Goal: Task Accomplishment & Management: Complete application form

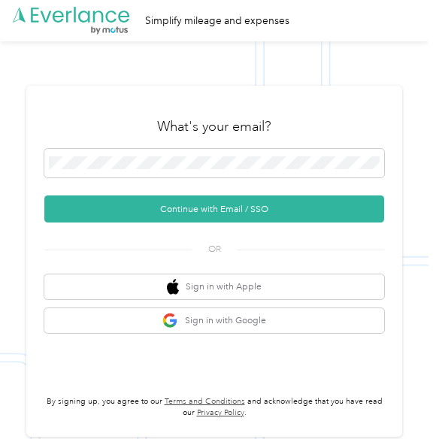
click at [265, 210] on button "Continue with Email / SSO" at bounding box center [214, 208] width 340 height 27
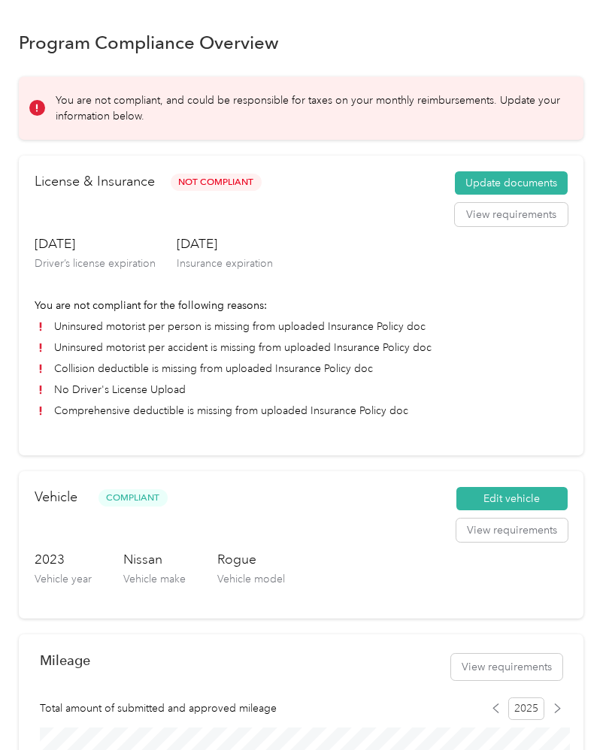
click at [519, 179] on button "Update documents" at bounding box center [511, 183] width 113 height 24
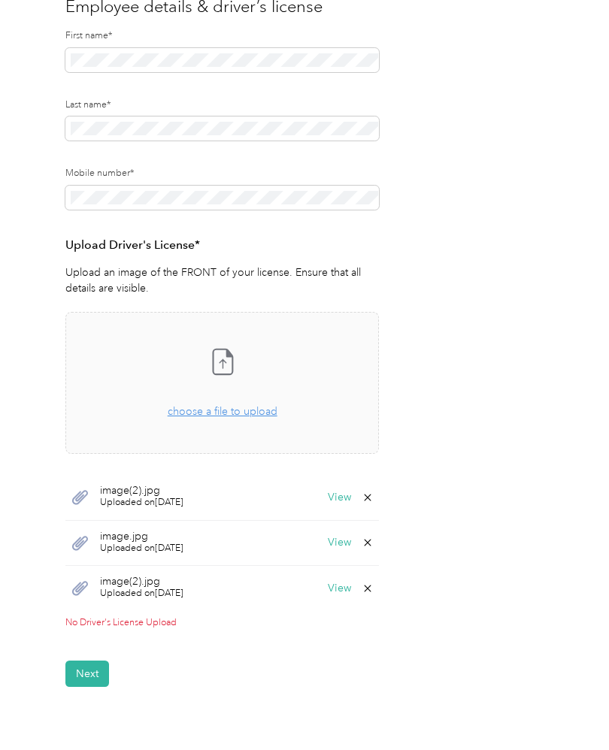
scroll to position [209, 0]
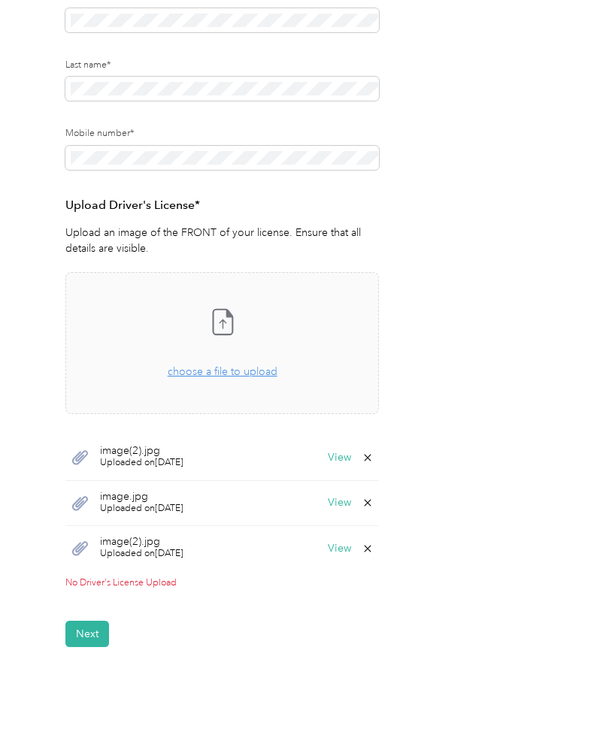
click at [343, 551] on button "View" at bounding box center [339, 548] width 23 height 11
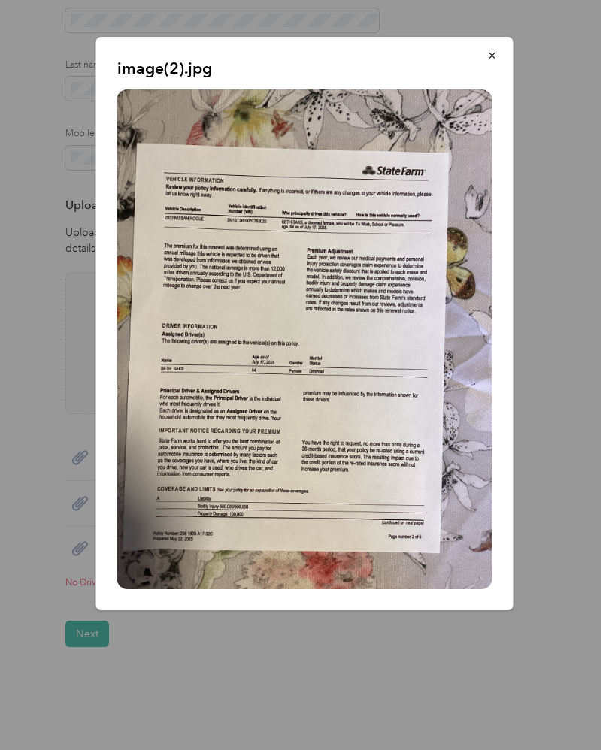
click at [500, 62] on button "button" at bounding box center [492, 55] width 32 height 26
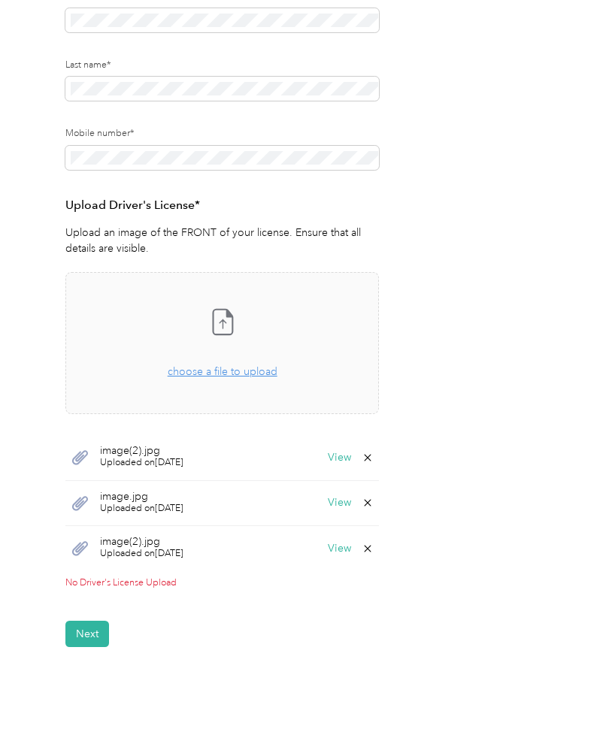
click at [351, 506] on button "View" at bounding box center [339, 502] width 23 height 11
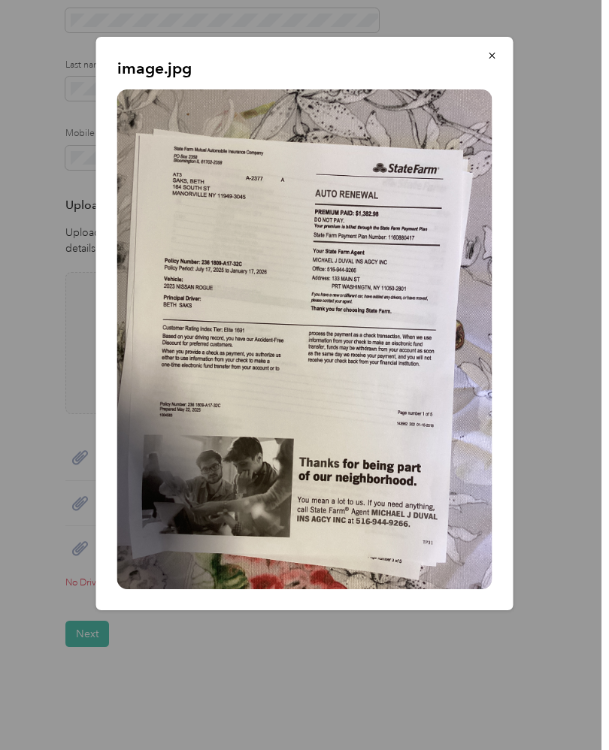
click at [497, 58] on icon "button" at bounding box center [492, 55] width 11 height 11
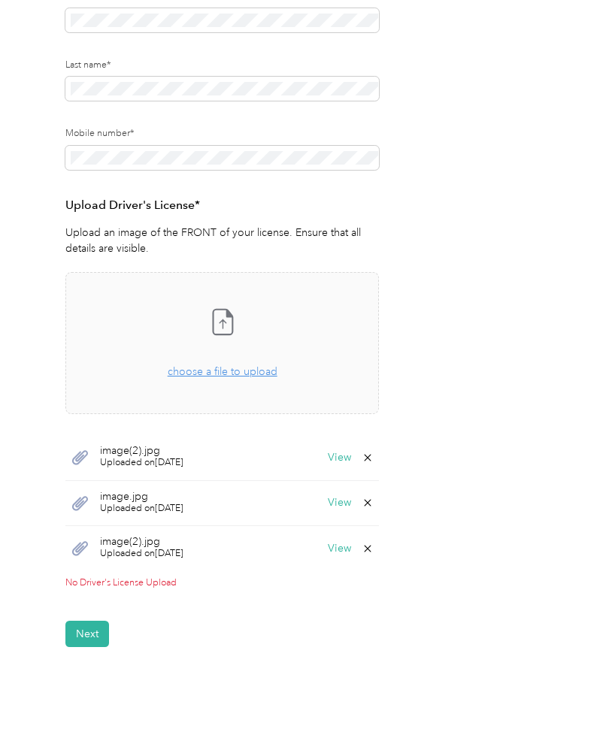
click at [351, 461] on button "View" at bounding box center [339, 457] width 23 height 11
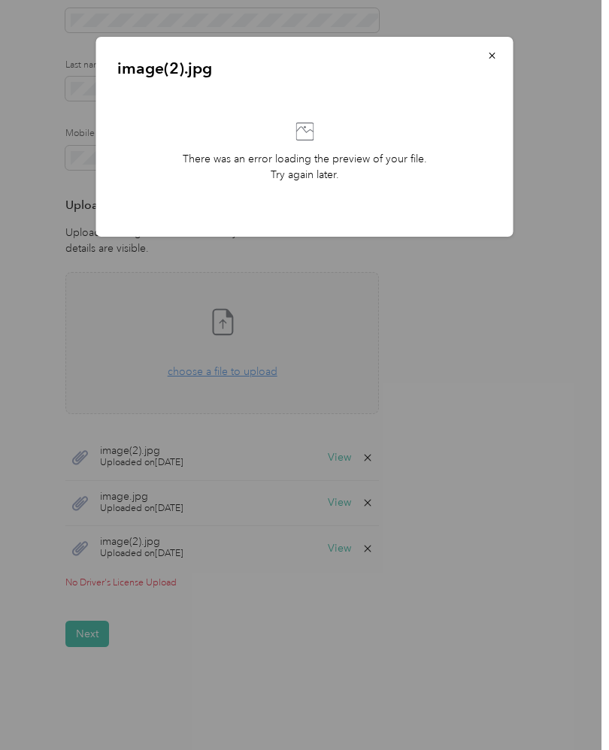
click at [500, 61] on button "button" at bounding box center [492, 55] width 32 height 26
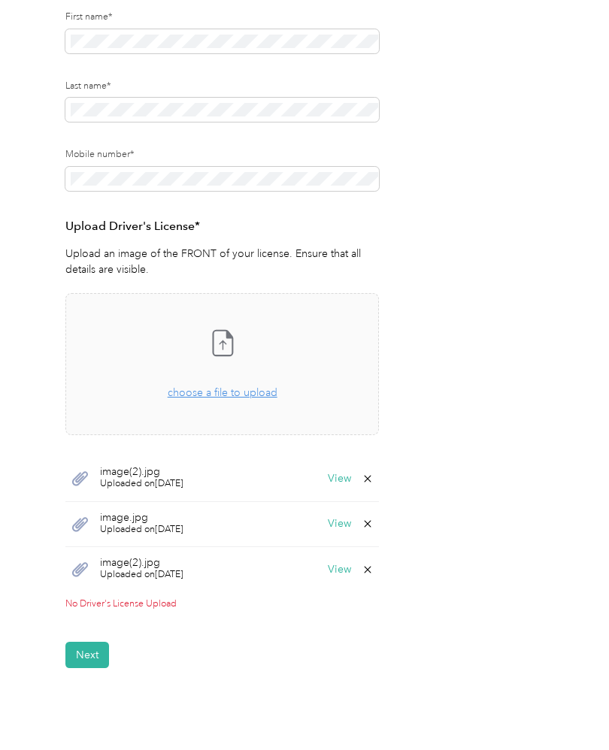
scroll to position [189, 0]
click at [243, 385] on span "choose a file to upload" at bounding box center [223, 391] width 110 height 13
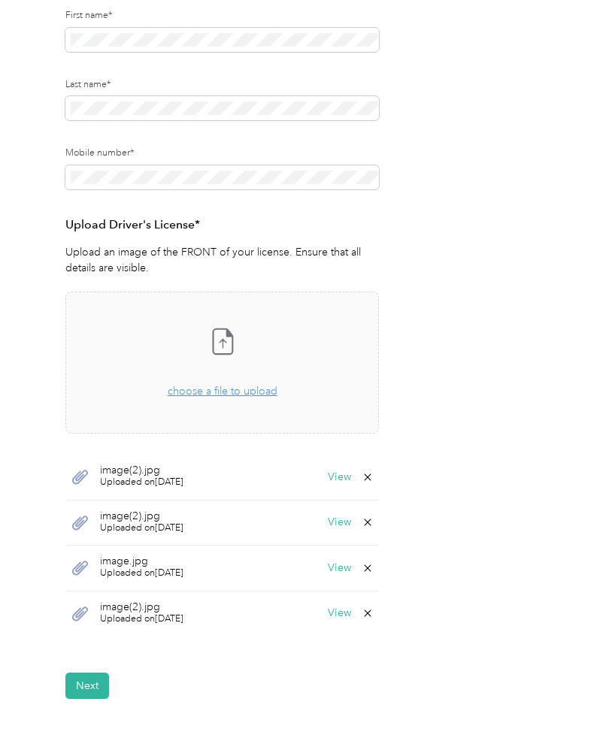
click at [349, 476] on button "View" at bounding box center [339, 477] width 23 height 11
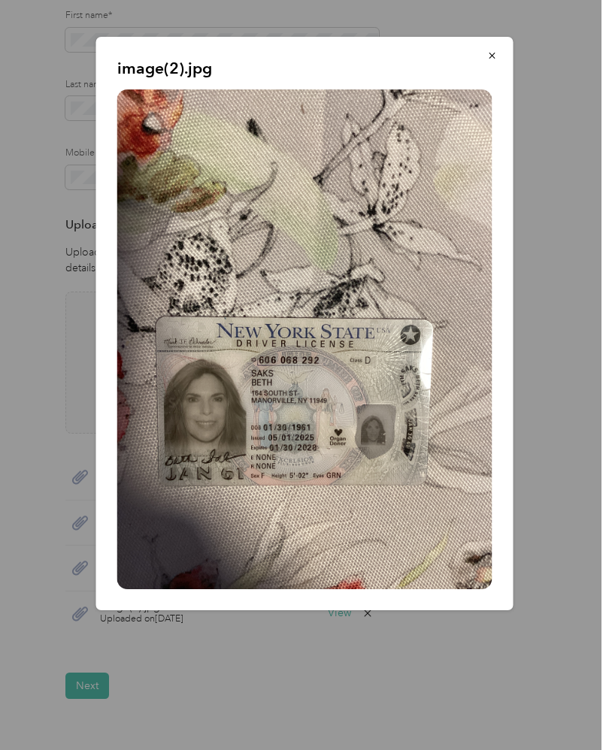
click at [489, 56] on icon "button" at bounding box center [492, 55] width 11 height 11
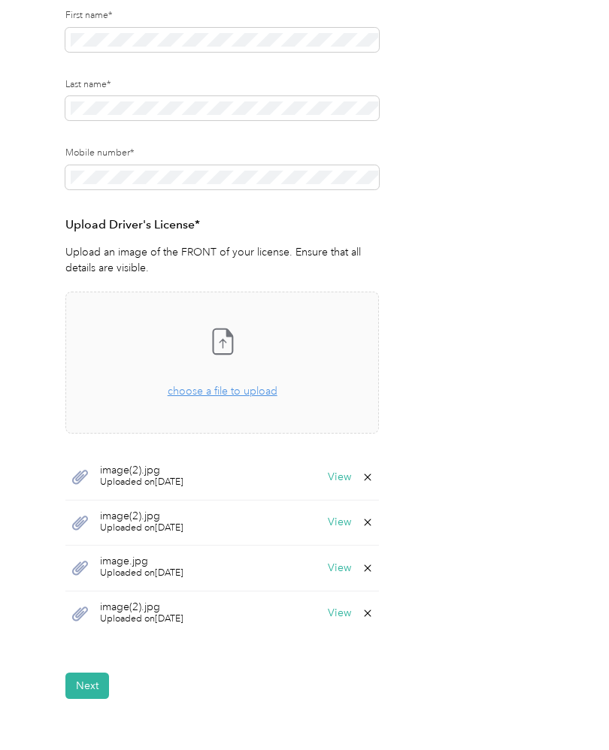
click at [351, 611] on button "View" at bounding box center [339, 613] width 23 height 11
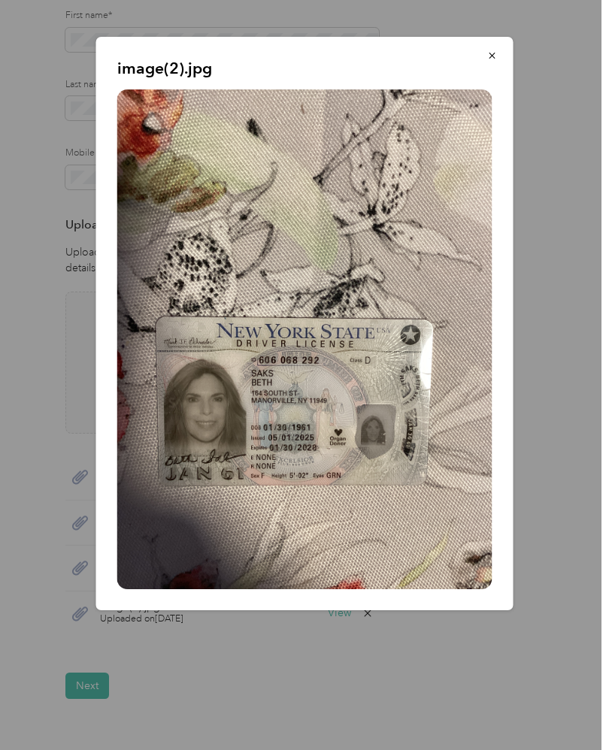
click at [494, 56] on icon "button" at bounding box center [492, 55] width 11 height 11
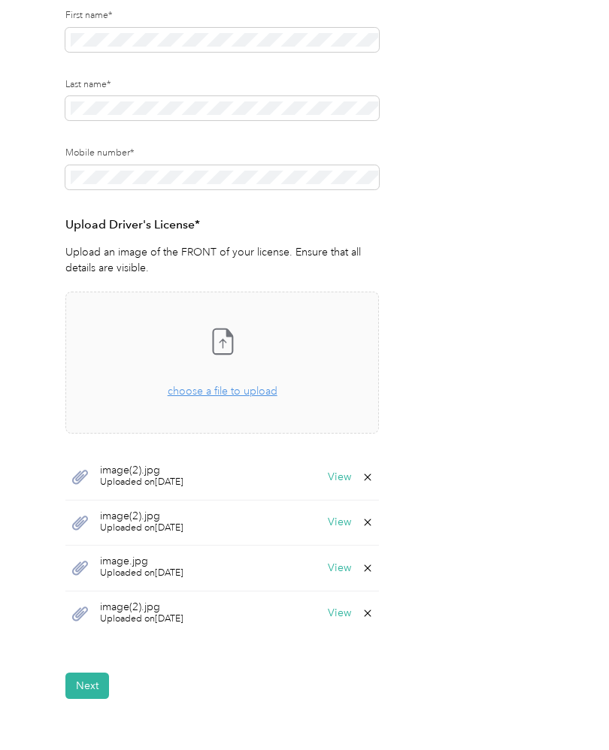
click at [345, 572] on button "View" at bounding box center [339, 568] width 23 height 11
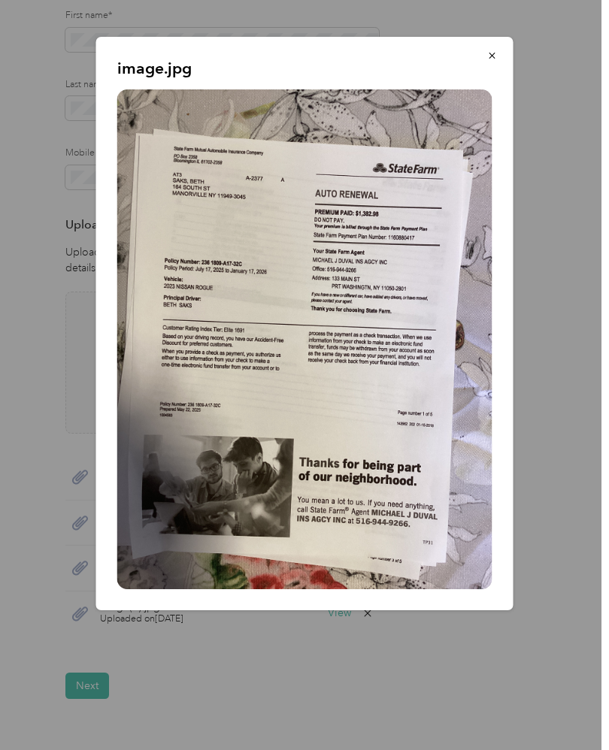
click at [497, 63] on button "button" at bounding box center [492, 55] width 32 height 26
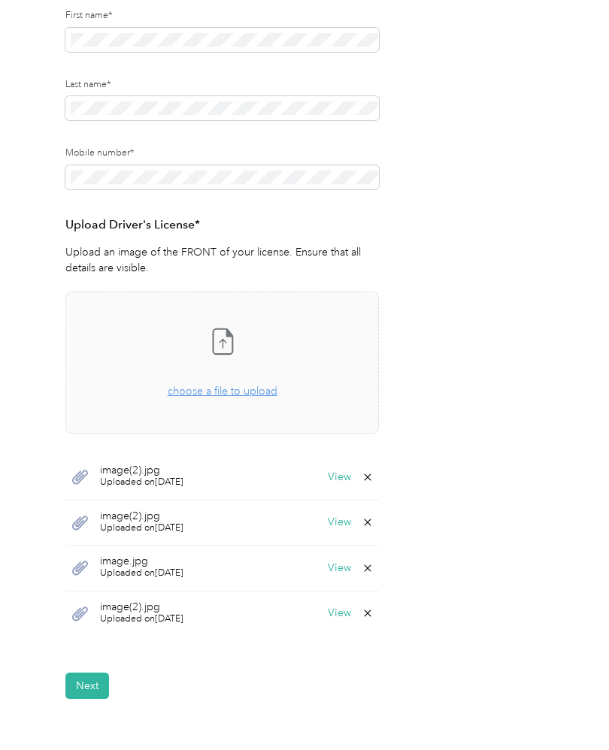
click at [340, 526] on button "View" at bounding box center [339, 522] width 23 height 11
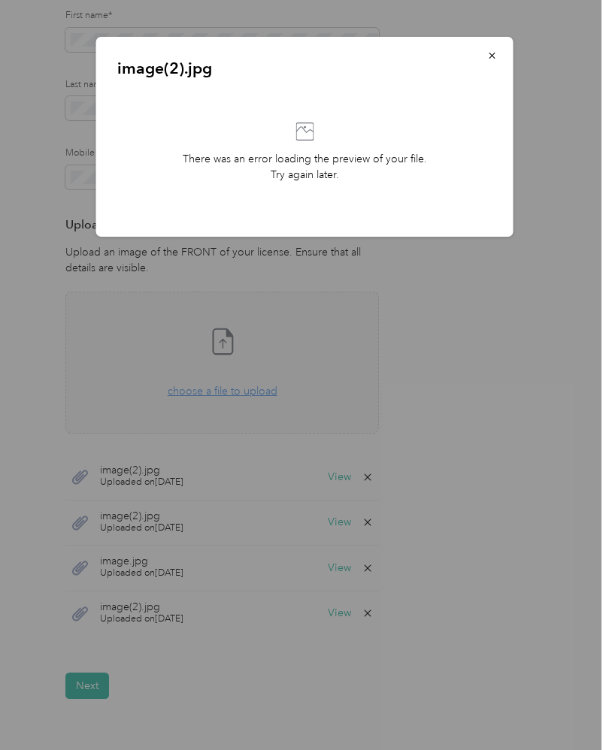
click at [491, 61] on icon "button" at bounding box center [492, 55] width 11 height 11
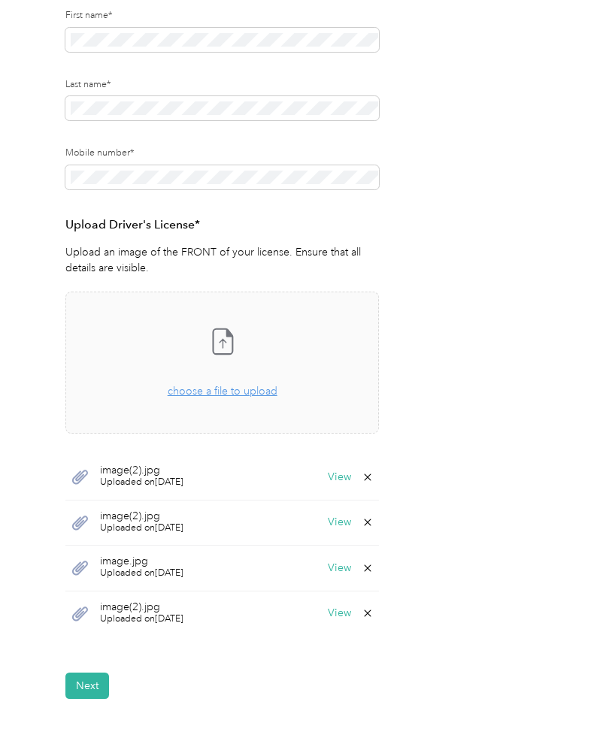
click at [91, 694] on button "Next" at bounding box center [87, 686] width 44 height 26
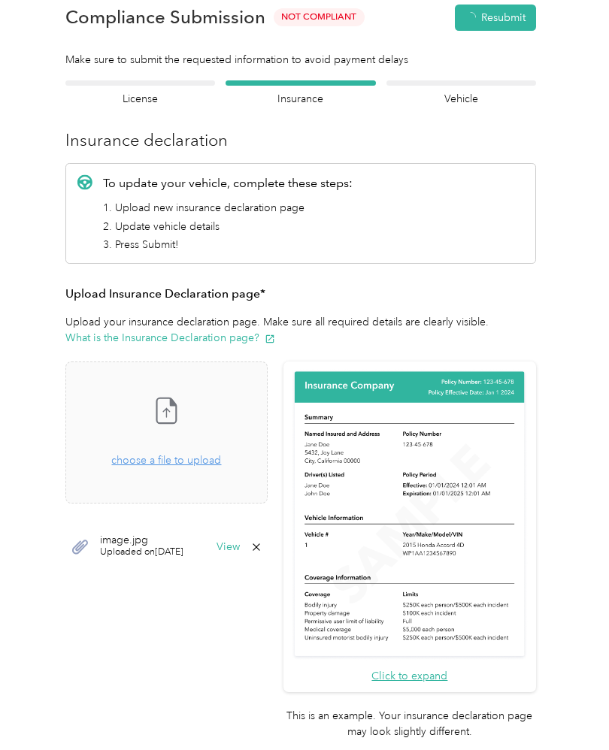
scroll to position [18, 0]
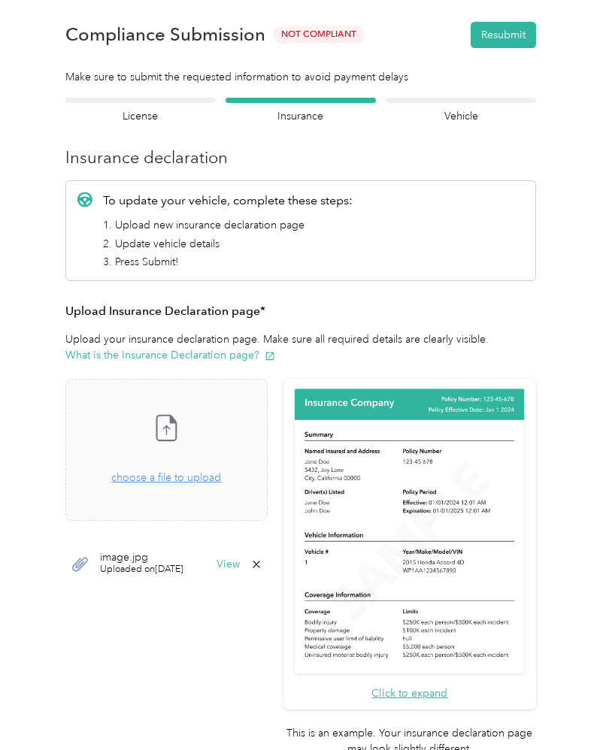
click at [471, 108] on h4 "Vehicle" at bounding box center [461, 116] width 150 height 16
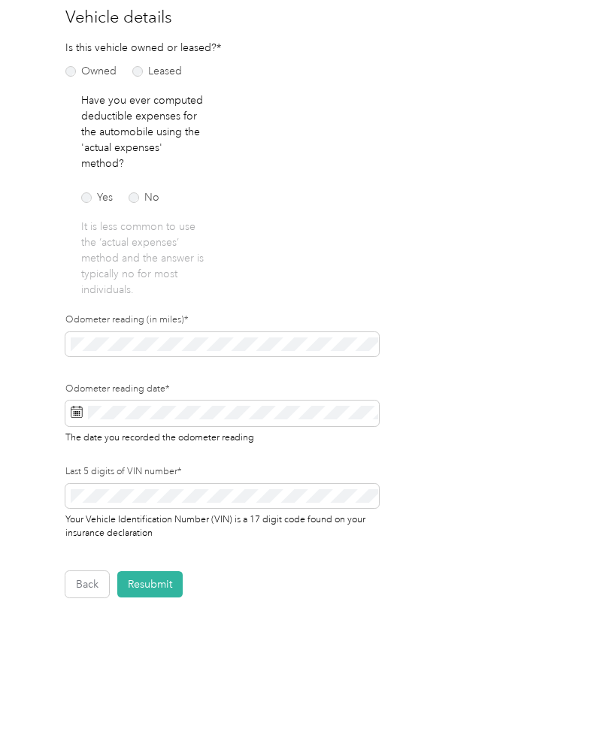
click at [153, 584] on button "Resubmit" at bounding box center [149, 584] width 65 height 26
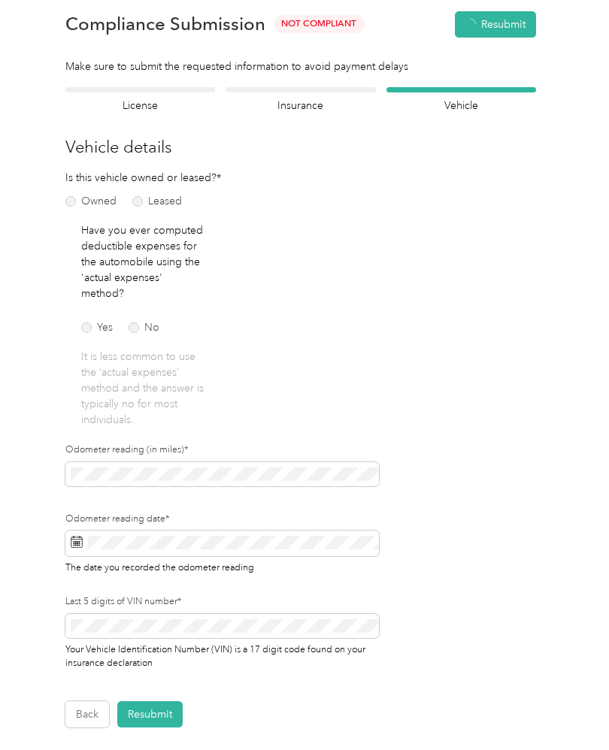
scroll to position [18, 0]
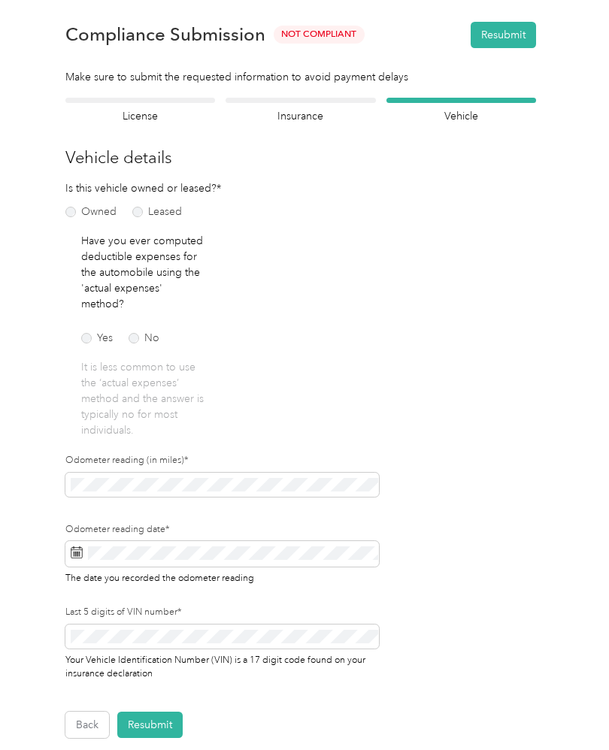
click at [166, 723] on div at bounding box center [304, 375] width 609 height 750
click at [520, 35] on button "Resubmit" at bounding box center [502, 35] width 65 height 26
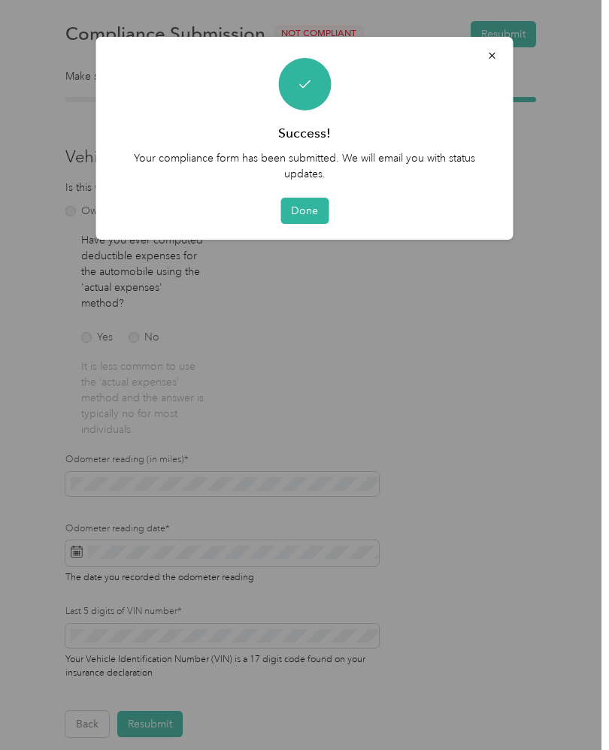
click at [312, 208] on button "Done" at bounding box center [304, 211] width 48 height 26
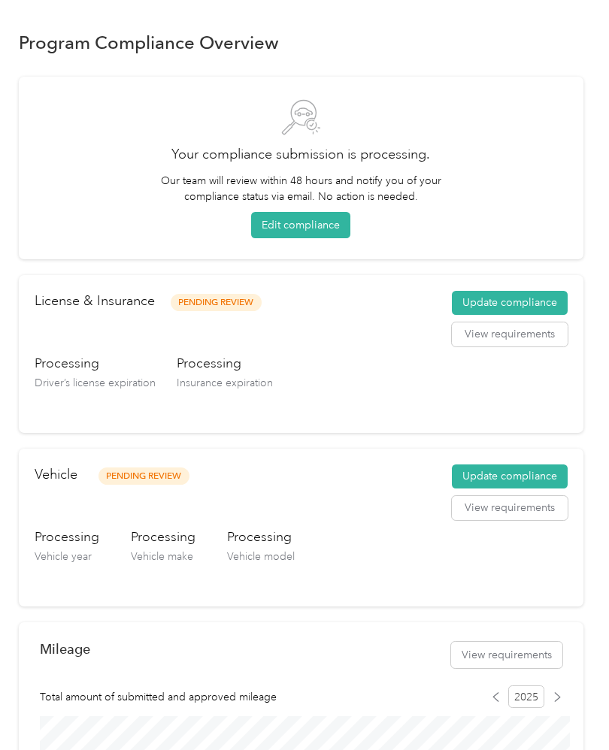
click at [514, 340] on button "View requirements" at bounding box center [510, 334] width 116 height 24
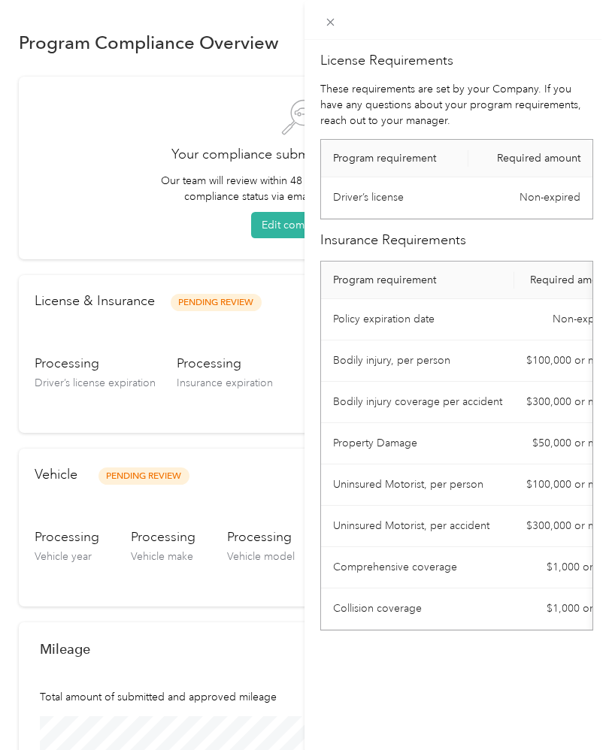
click at [407, 664] on div "License Requirements These requirements are set by your Company. If you have an…" at bounding box center [456, 415] width 304 height 750
click at [358, 667] on div "License Requirements These requirements are set by your Company. If you have an…" at bounding box center [456, 415] width 304 height 750
click at [334, 29] on icon at bounding box center [330, 22] width 13 height 13
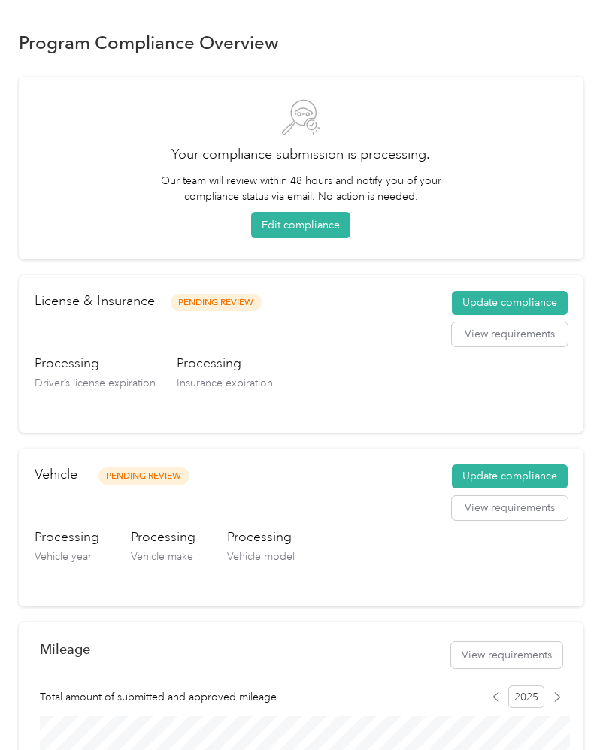
click at [501, 509] on button "View requirements" at bounding box center [510, 508] width 116 height 24
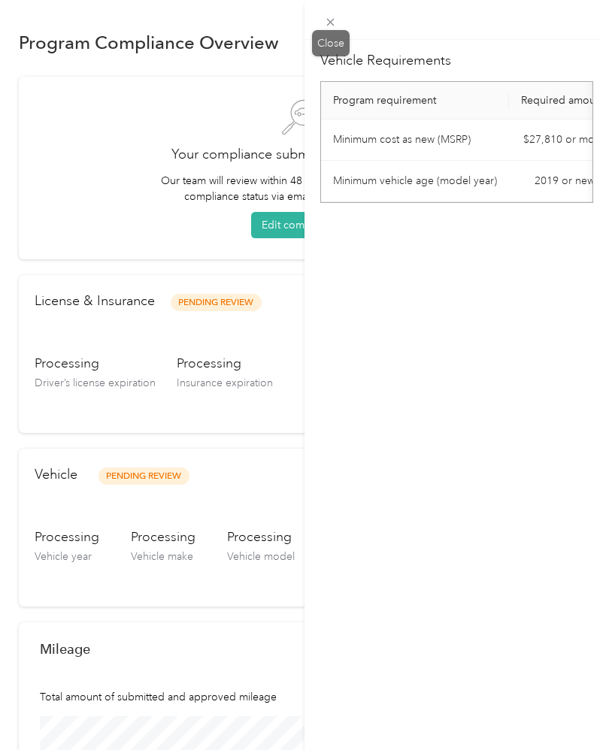
click at [328, 32] on div "Close" at bounding box center [331, 43] width 38 height 26
click at [330, 32] on div "Close" at bounding box center [331, 43] width 38 height 26
click at [336, 51] on div "Close" at bounding box center [331, 43] width 38 height 26
click at [341, 52] on div "Close" at bounding box center [331, 43] width 38 height 26
click at [340, 44] on div "Close" at bounding box center [331, 43] width 38 height 26
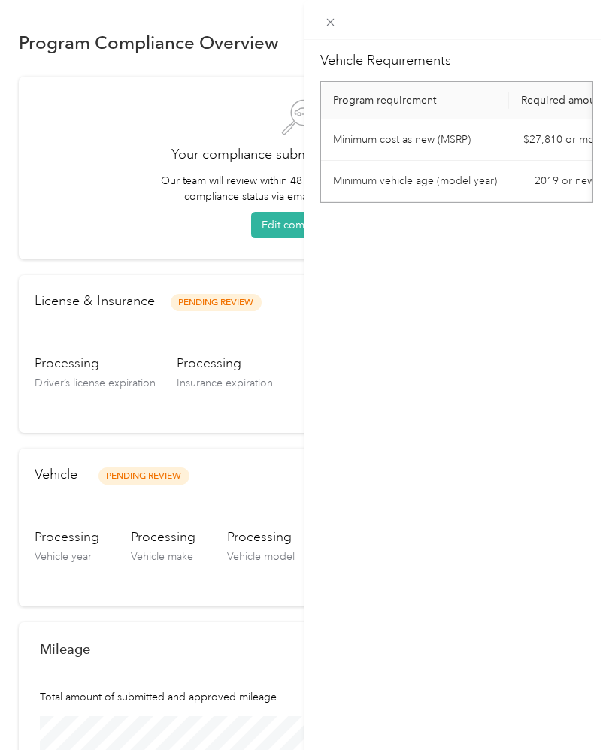
click at [353, 36] on div at bounding box center [456, 20] width 304 height 40
click at [352, 36] on div at bounding box center [456, 20] width 304 height 40
click at [349, 54] on h2 "Vehicle Requirements" at bounding box center [456, 60] width 273 height 20
click at [331, 14] on span at bounding box center [330, 21] width 21 height 21
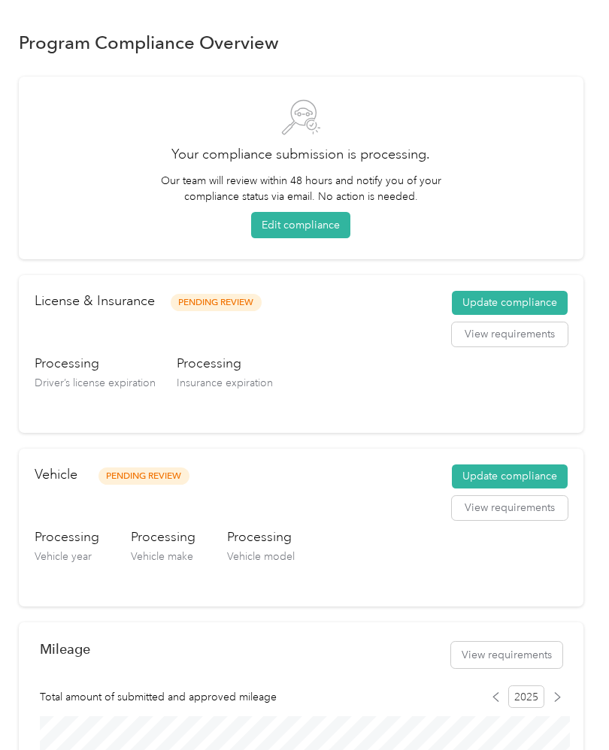
click at [506, 518] on button "View requirements" at bounding box center [510, 508] width 116 height 24
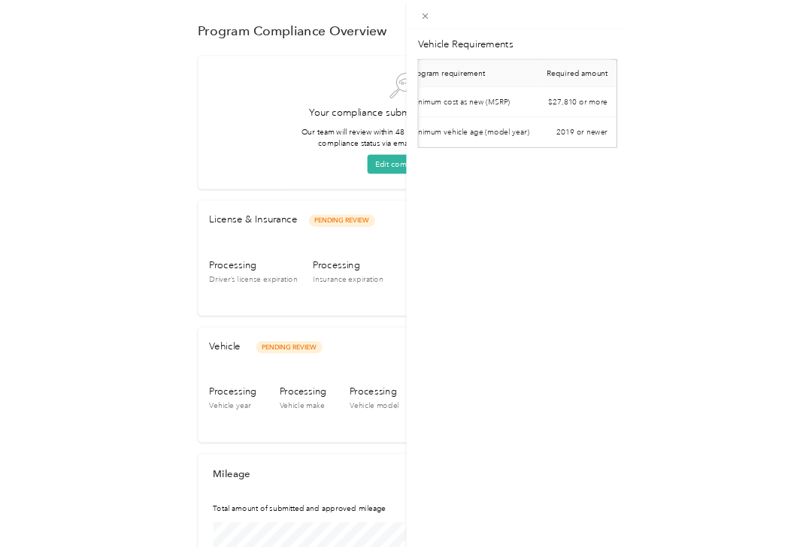
scroll to position [0, 25]
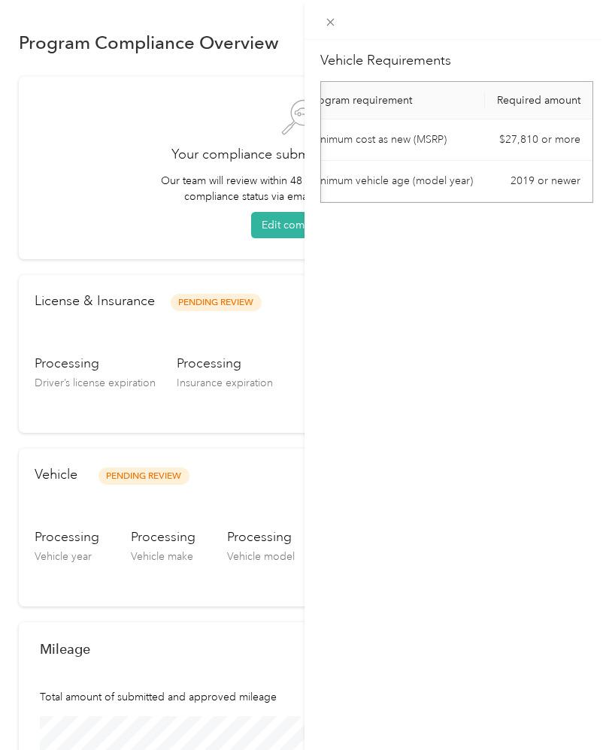
click at [328, 29] on icon at bounding box center [330, 22] width 13 height 13
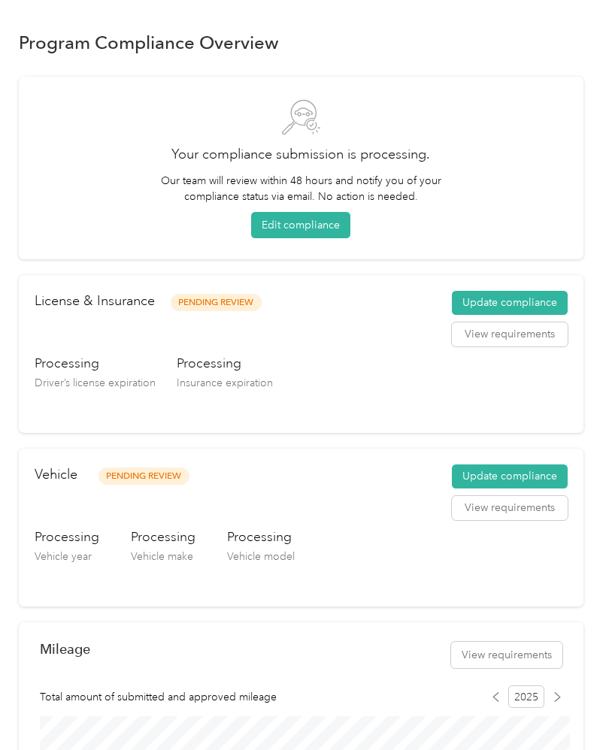
click at [497, 473] on button "Update compliance" at bounding box center [510, 476] width 116 height 24
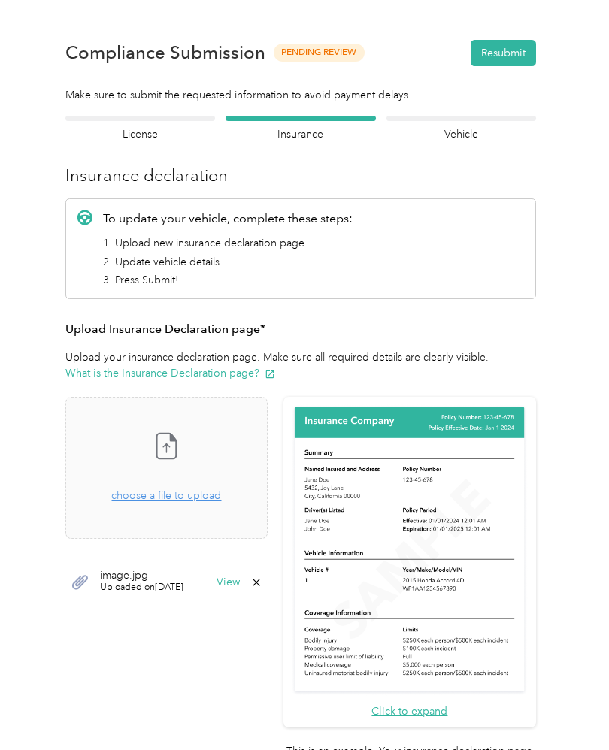
click at [240, 584] on button "View" at bounding box center [227, 582] width 23 height 11
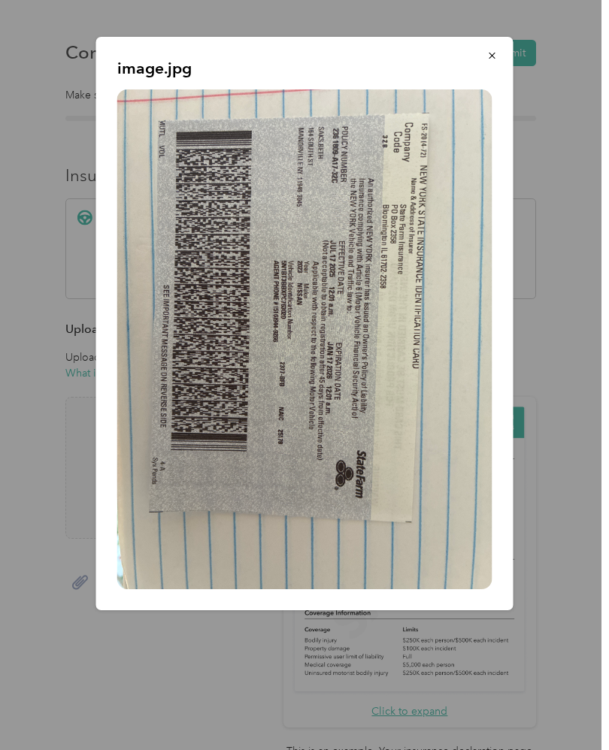
click at [487, 53] on icon "button" at bounding box center [492, 55] width 11 height 11
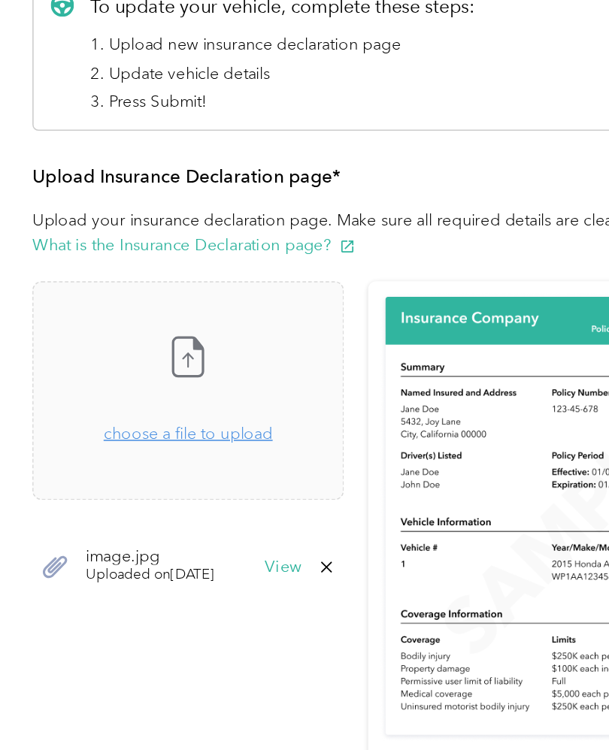
click at [170, 489] on span "choose a file to upload" at bounding box center [166, 495] width 110 height 13
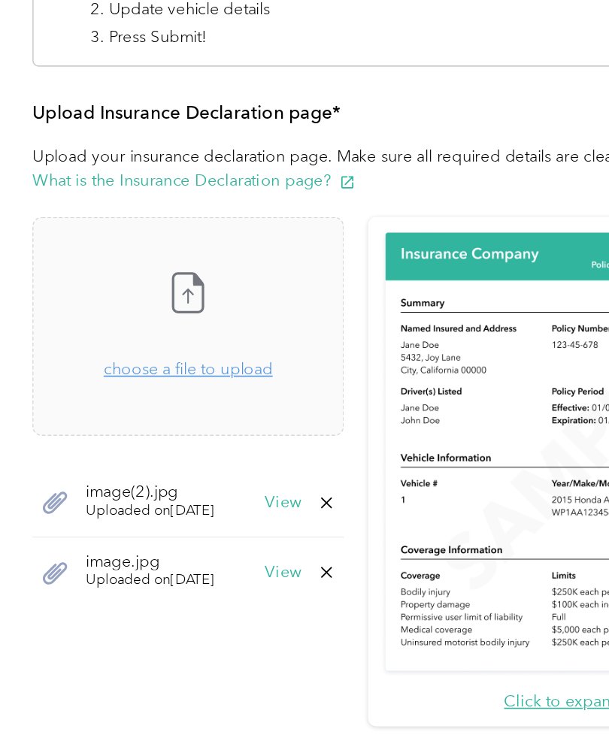
scroll to position [195, 0]
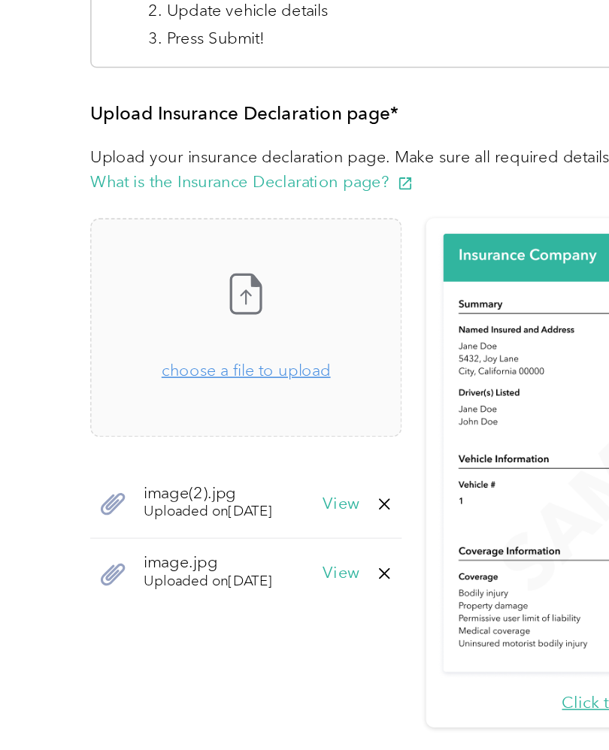
click at [240, 382] on button "View" at bounding box center [227, 387] width 23 height 11
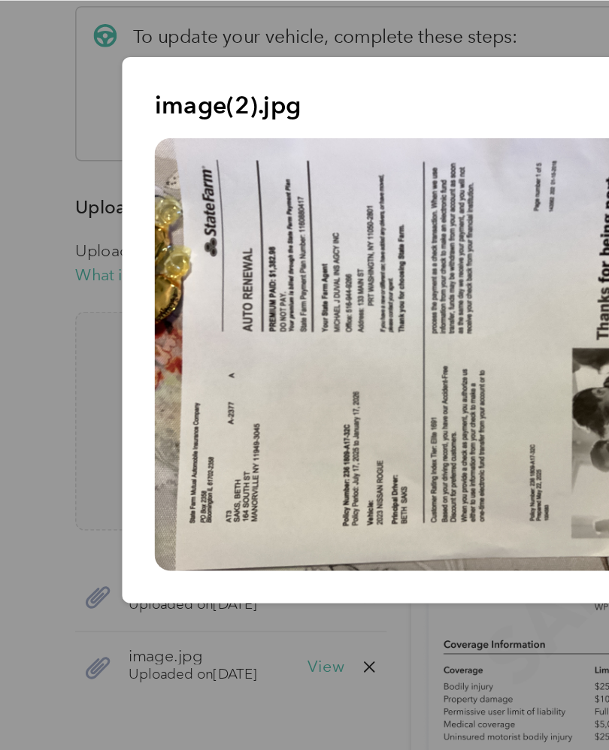
scroll to position [0, 0]
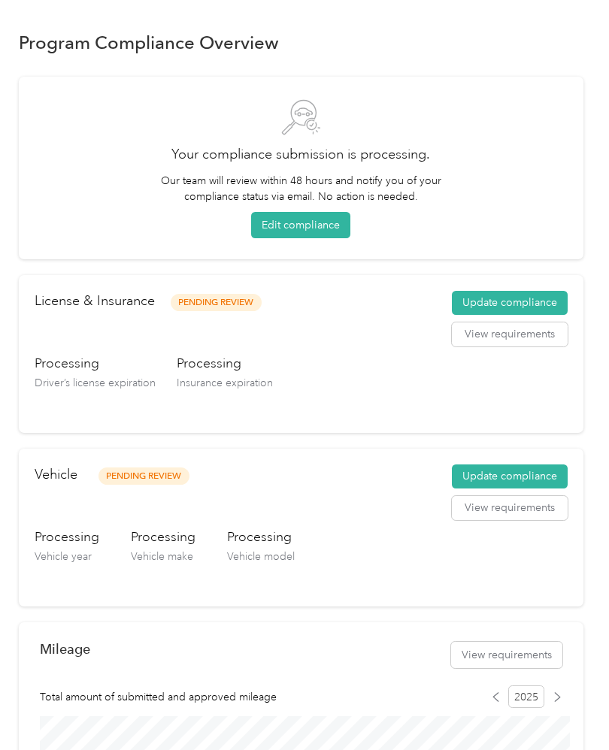
click at [513, 295] on button "Update compliance" at bounding box center [510, 303] width 116 height 24
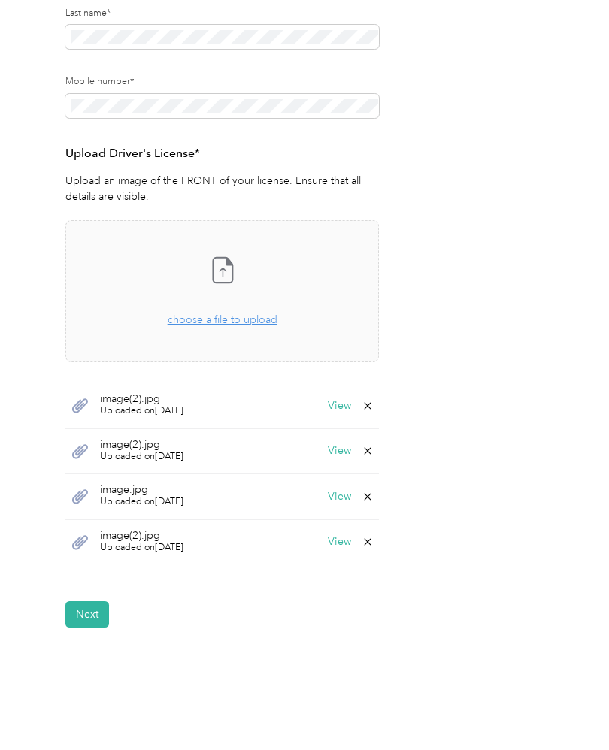
scroll to position [261, 0]
click at [351, 536] on button "View" at bounding box center [339, 541] width 23 height 11
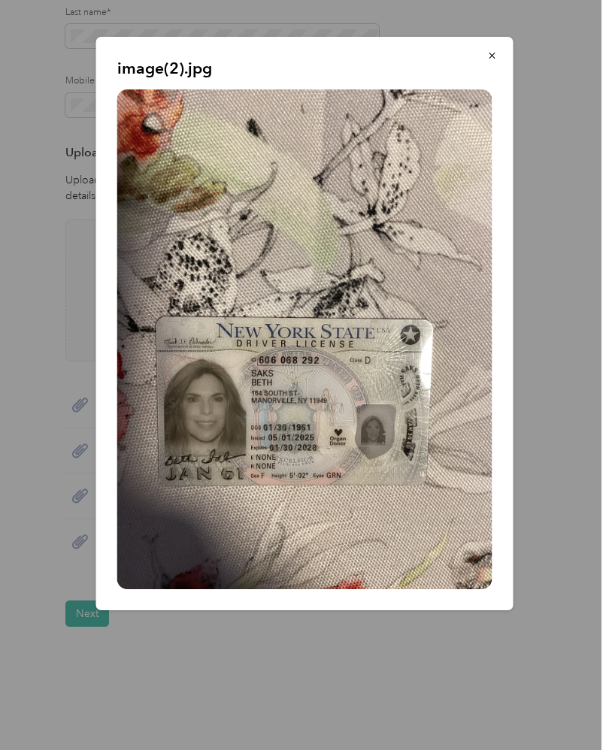
click at [497, 56] on button "button" at bounding box center [492, 55] width 32 height 26
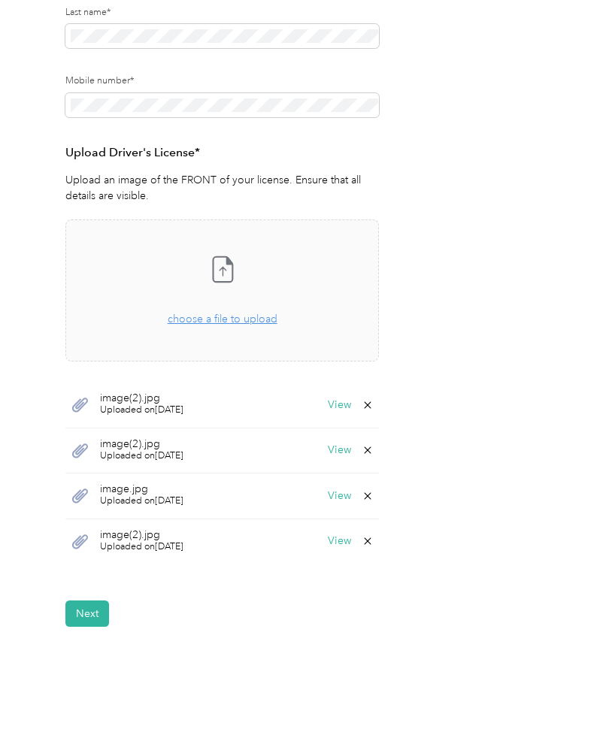
click at [95, 615] on button "Next" at bounding box center [87, 613] width 44 height 26
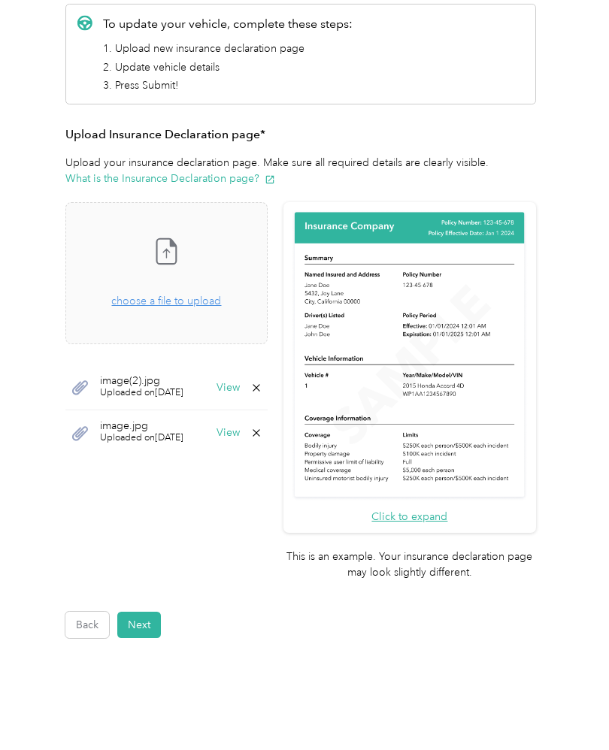
click at [240, 435] on button "View" at bounding box center [227, 433] width 23 height 11
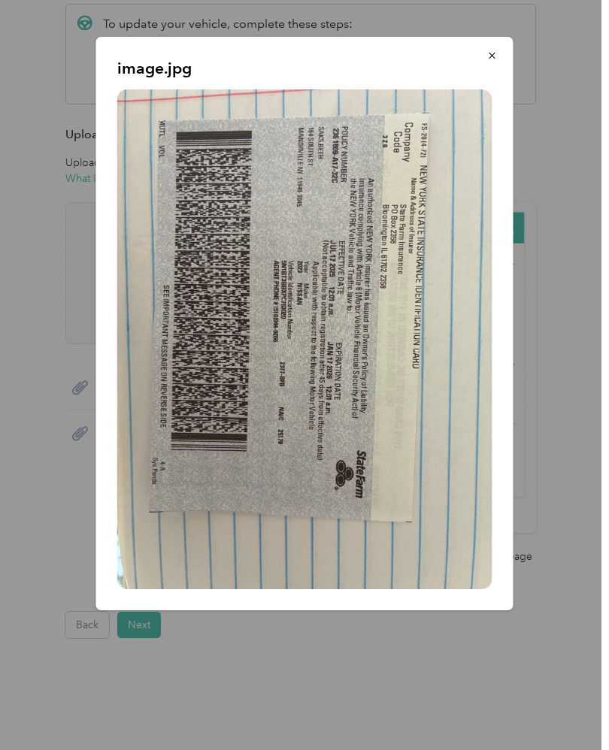
click at [495, 59] on icon "button" at bounding box center [492, 55] width 11 height 11
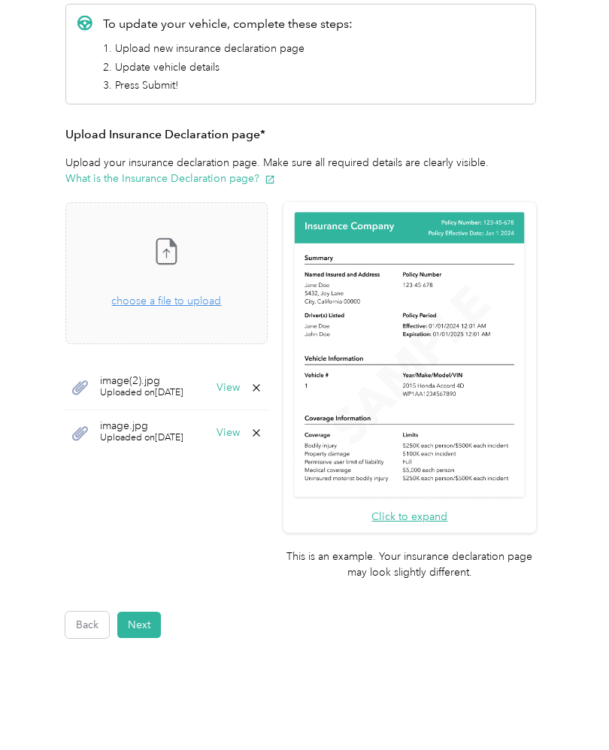
click at [240, 388] on button "View" at bounding box center [227, 387] width 23 height 11
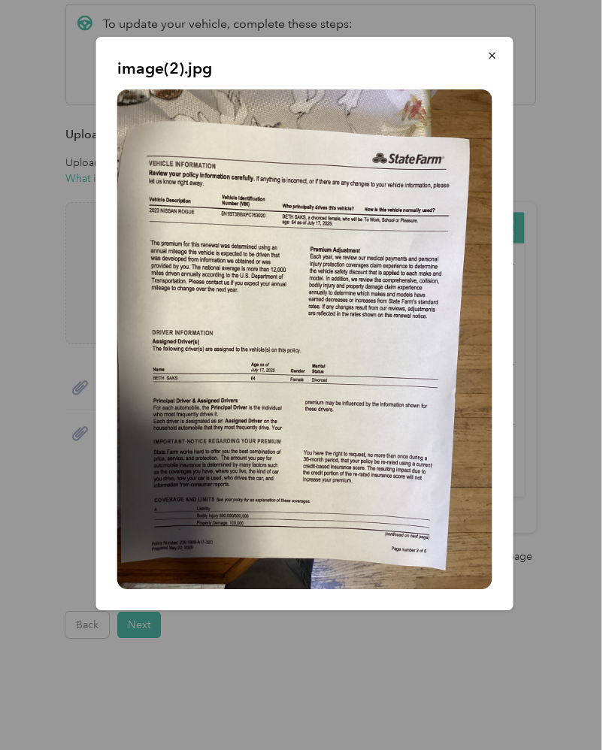
click at [494, 54] on icon "button" at bounding box center [492, 55] width 11 height 11
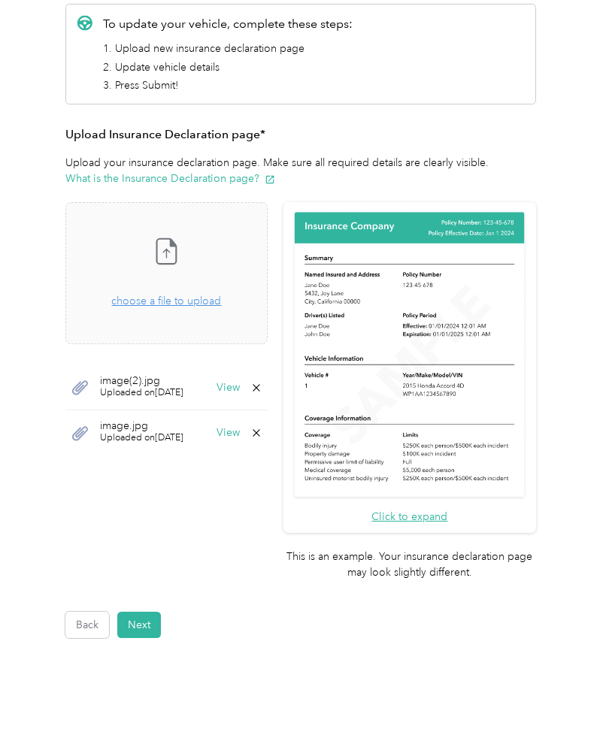
click at [204, 307] on div "Drag and drop your file here, or choose a file to upload" at bounding box center [166, 293] width 110 height 33
click at [202, 298] on span "choose a file to upload" at bounding box center [166, 301] width 110 height 13
click at [240, 527] on button "View" at bounding box center [227, 523] width 23 height 11
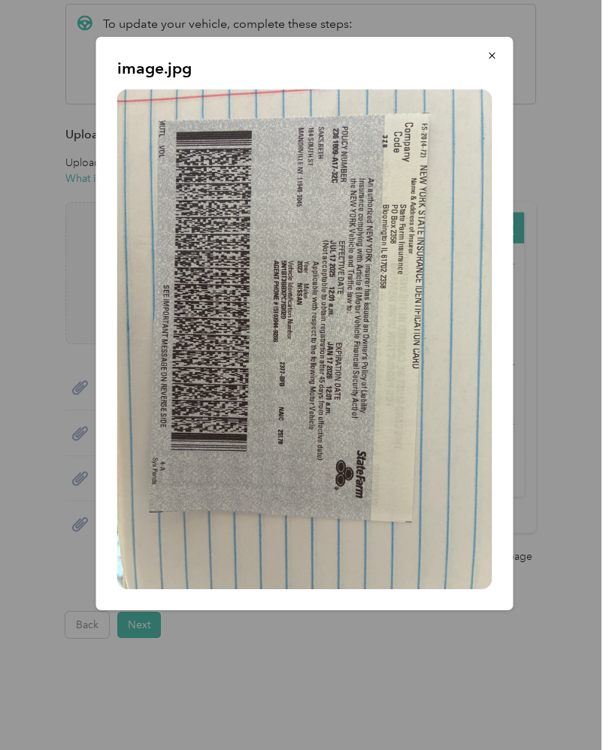
click at [506, 49] on button "button" at bounding box center [492, 55] width 32 height 26
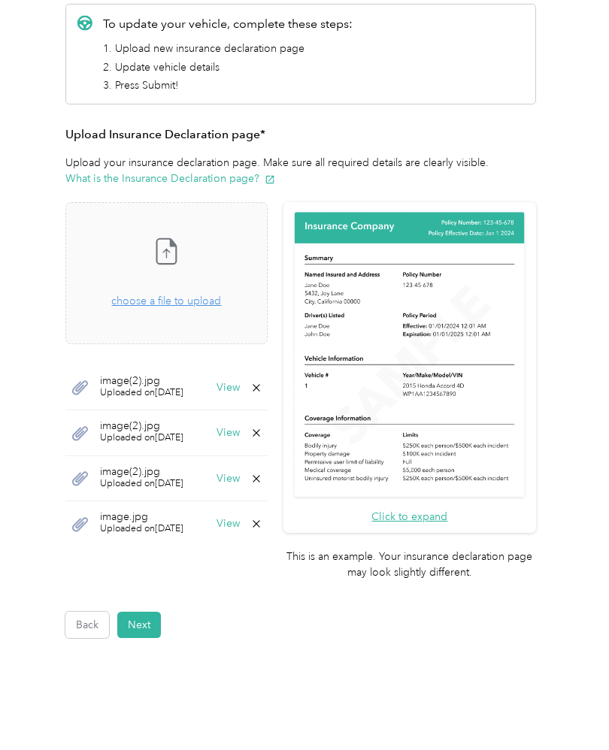
click at [240, 480] on button "View" at bounding box center [227, 478] width 23 height 11
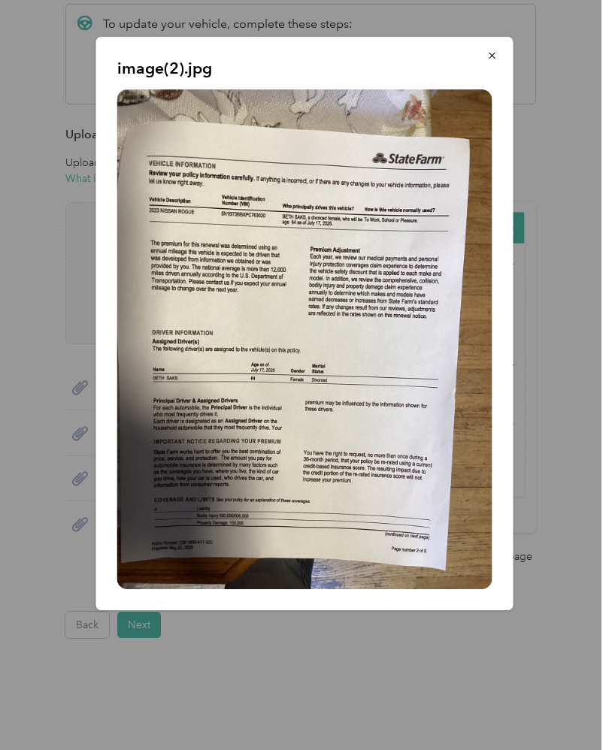
click at [501, 56] on button "button" at bounding box center [492, 55] width 32 height 26
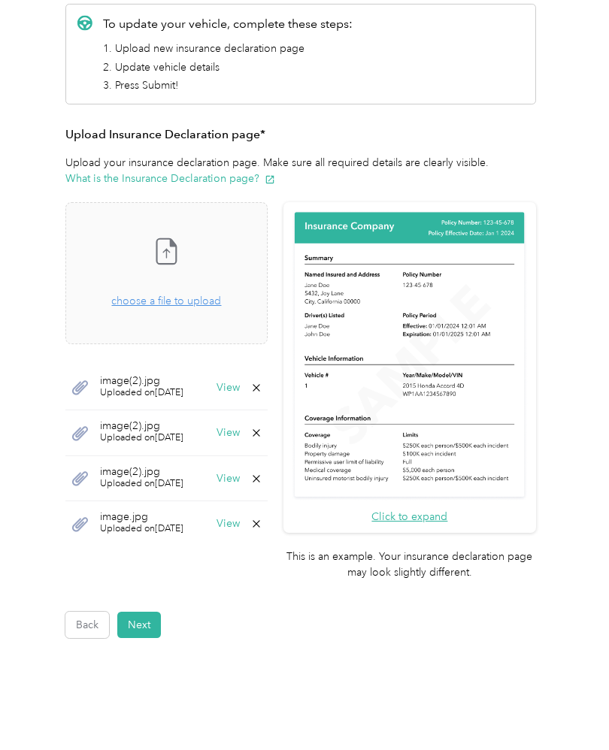
click at [240, 429] on button "View" at bounding box center [227, 433] width 23 height 11
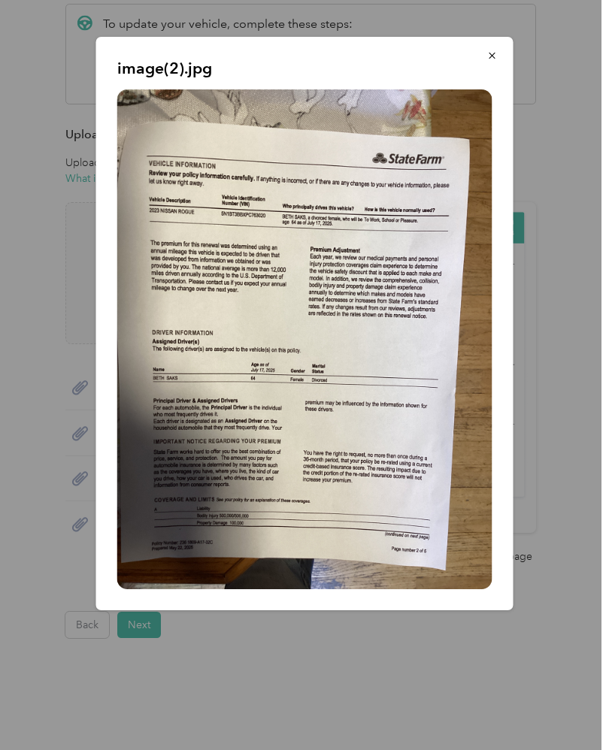
click at [497, 56] on icon "button" at bounding box center [492, 55] width 11 height 11
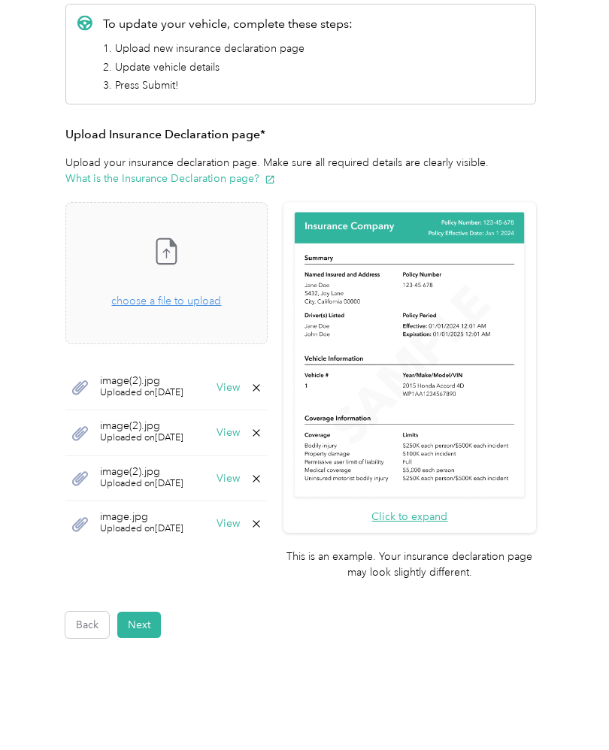
click at [240, 388] on button "View" at bounding box center [227, 387] width 23 height 11
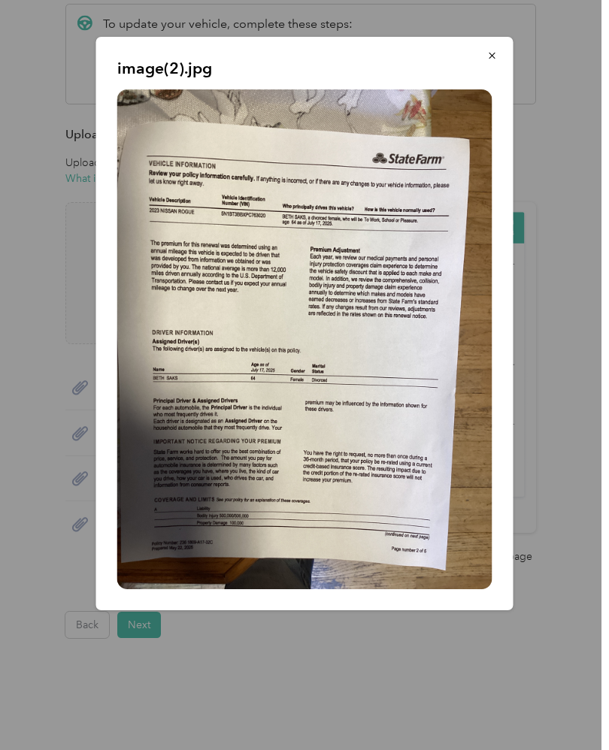
click at [496, 56] on icon "button" at bounding box center [492, 55] width 11 height 11
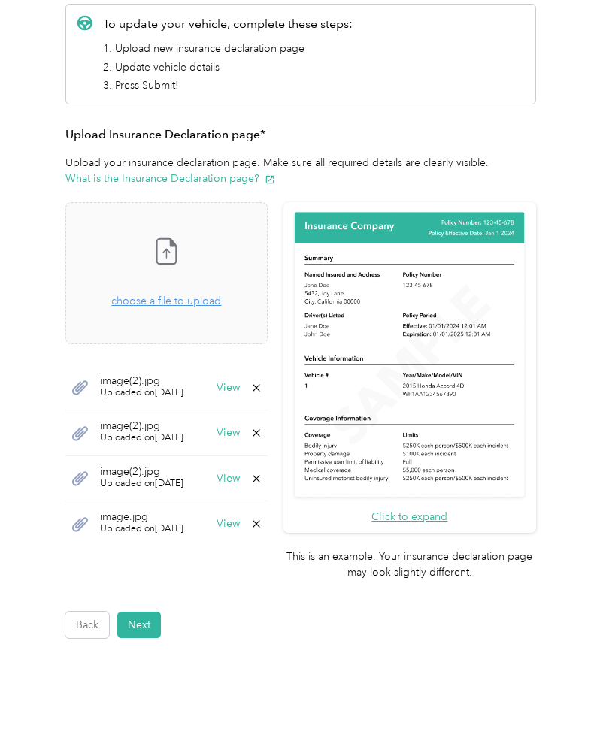
click at [259, 522] on icon at bounding box center [255, 524] width 7 height 7
click at [287, 530] on button "Yes" at bounding box center [273, 533] width 29 height 24
click at [262, 473] on icon at bounding box center [256, 479] width 12 height 12
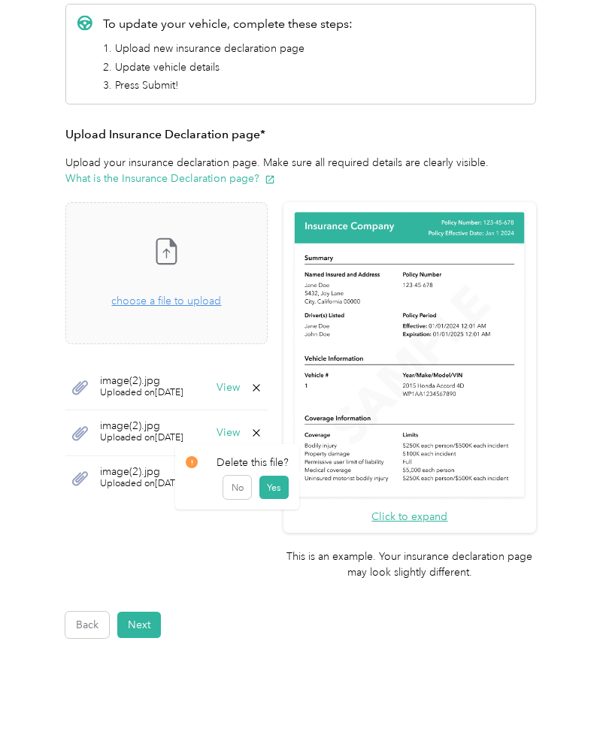
click at [286, 488] on button "Yes" at bounding box center [273, 488] width 29 height 24
click at [262, 428] on icon at bounding box center [256, 433] width 12 height 12
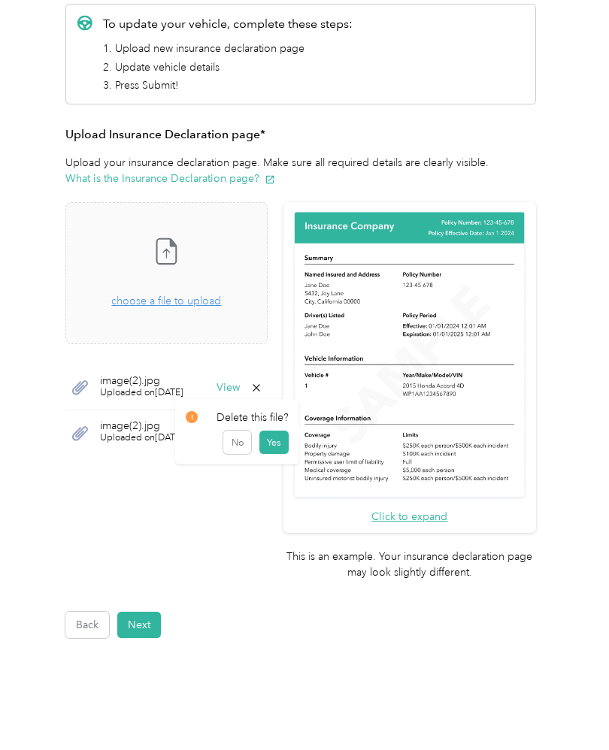
click at [288, 444] on button "Yes" at bounding box center [273, 443] width 29 height 24
click at [262, 389] on icon at bounding box center [256, 388] width 12 height 12
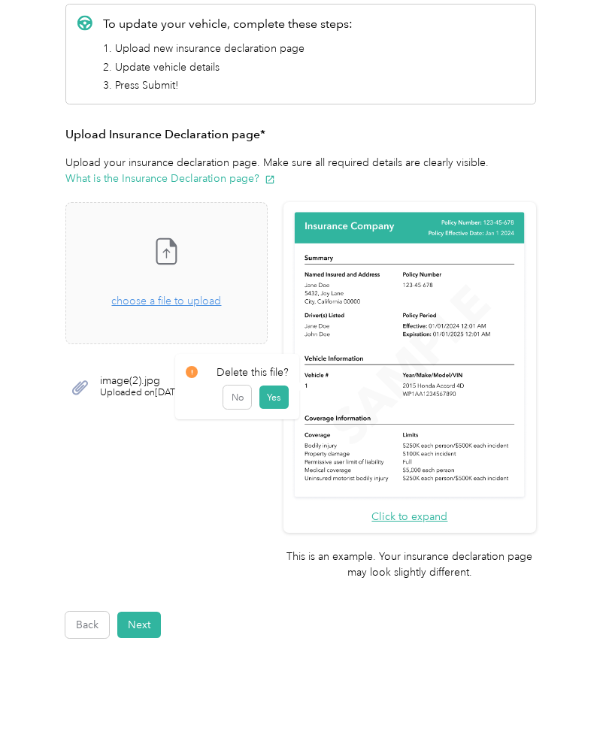
click at [289, 398] on button "Yes" at bounding box center [273, 397] width 29 height 24
click at [221, 301] on span "choose a file to upload" at bounding box center [166, 301] width 110 height 13
click at [221, 298] on span "choose a file to upload" at bounding box center [166, 301] width 110 height 13
click at [200, 307] on div "Drag and drop your file here, or choose a file to upload" at bounding box center [166, 293] width 110 height 33
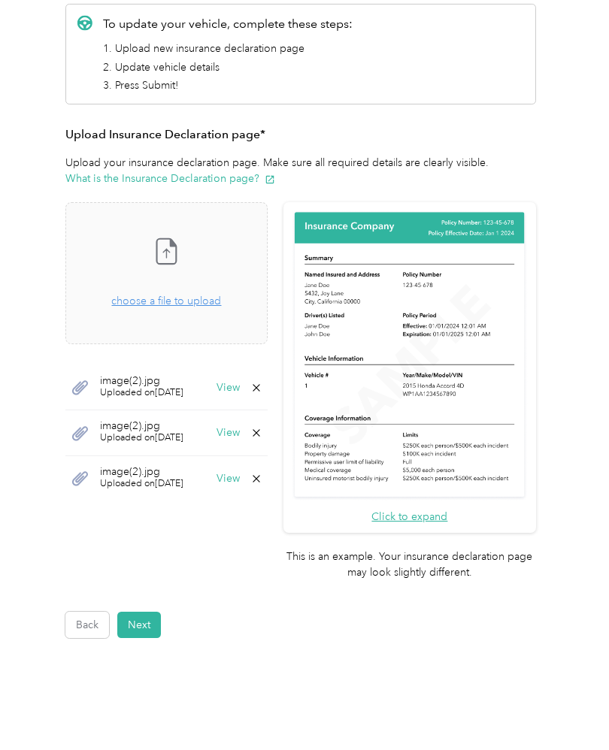
click at [150, 612] on button "Next" at bounding box center [139, 625] width 44 height 26
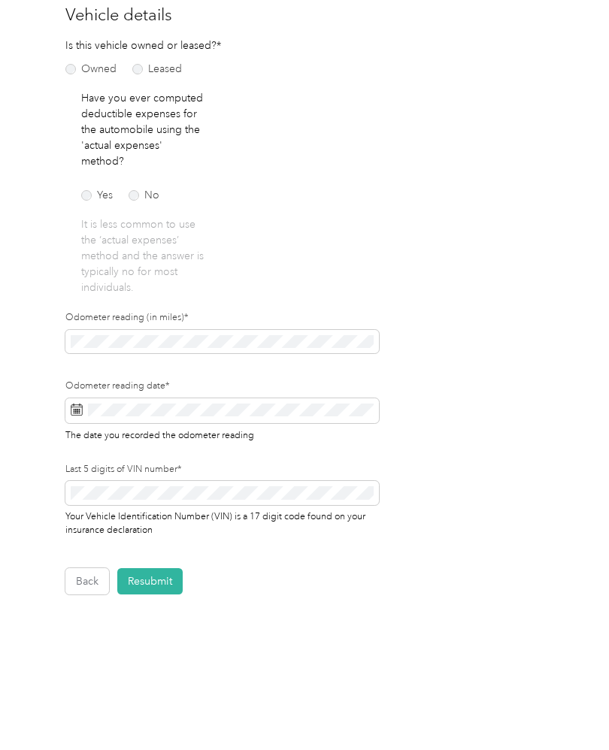
scroll to position [1, 0]
click at [171, 577] on button "Resubmit" at bounding box center [149, 582] width 65 height 26
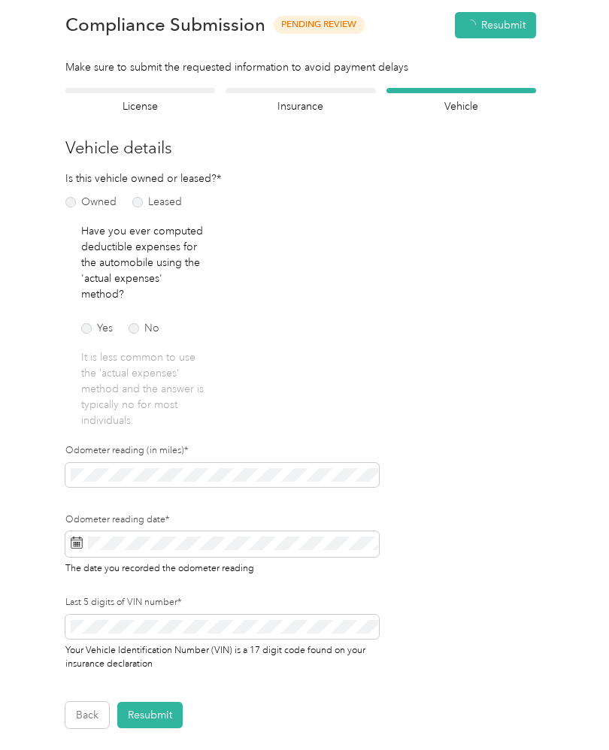
scroll to position [18, 0]
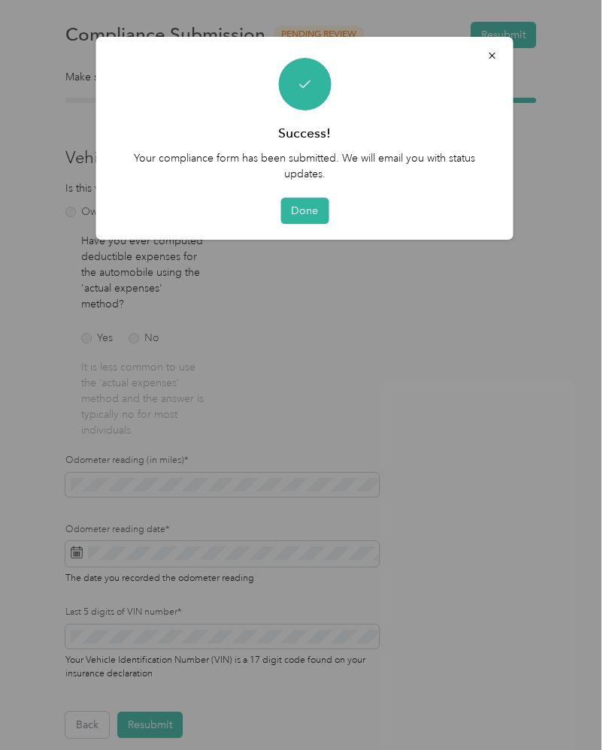
click at [310, 210] on button "Done" at bounding box center [304, 211] width 48 height 26
